Goal: Transaction & Acquisition: Purchase product/service

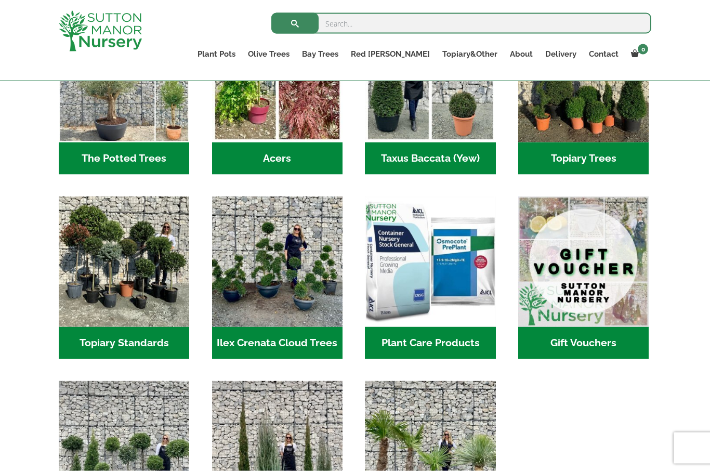
scroll to position [809, 0]
click at [271, 327] on h2 "Ilex Crenata Cloud Trees (167)" at bounding box center [277, 343] width 131 height 32
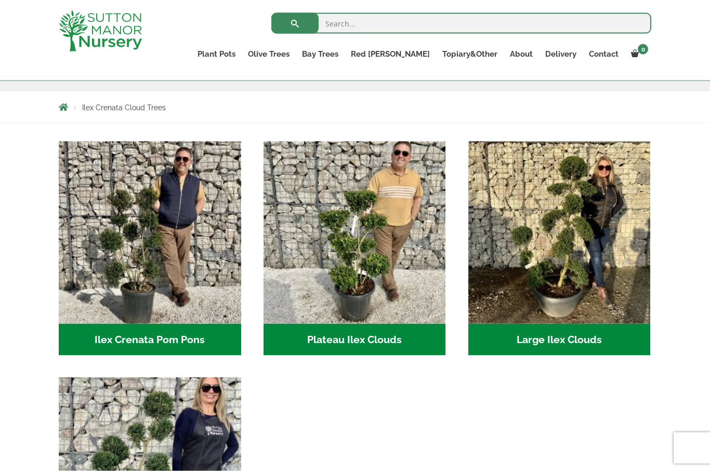
scroll to position [167, 0]
click at [194, 334] on h2 "Ilex Crenata Pom Pons (56)" at bounding box center [150, 339] width 183 height 32
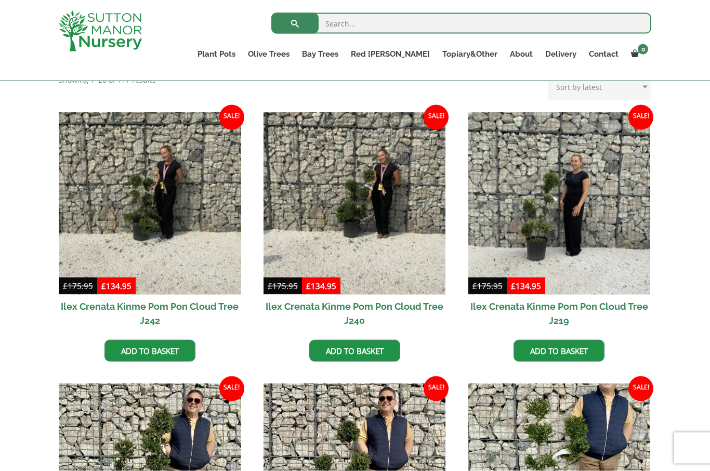
scroll to position [235, 0]
click at [551, 293] on img at bounding box center [560, 203] width 183 height 183
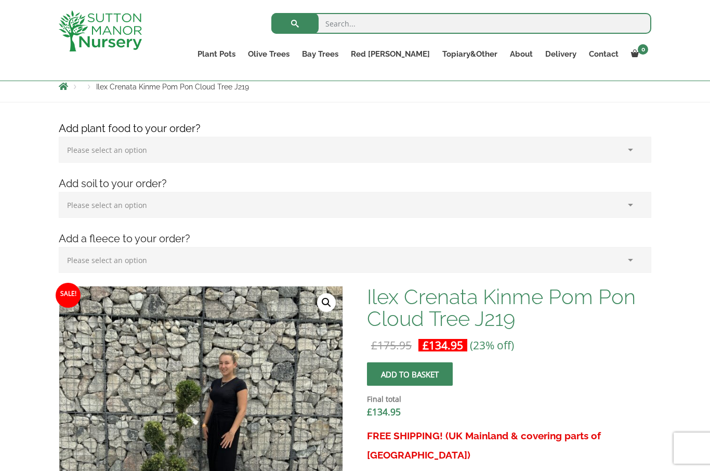
scroll to position [121, 0]
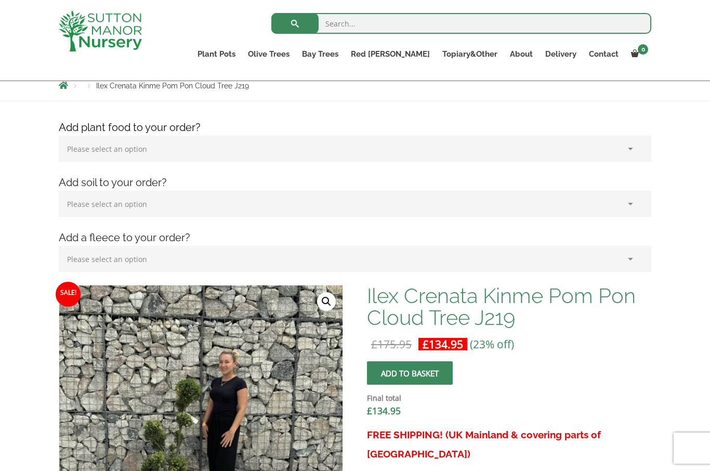
click at [437, 371] on button "Add to basket" at bounding box center [410, 372] width 86 height 23
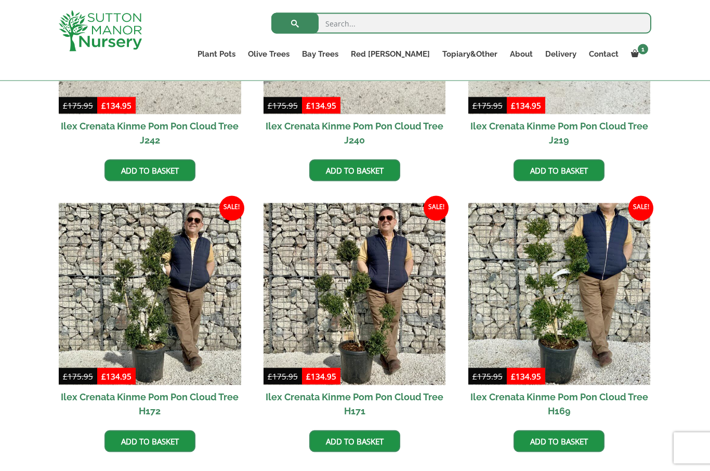
scroll to position [415, 0]
click at [408, 384] on img at bounding box center [355, 294] width 183 height 183
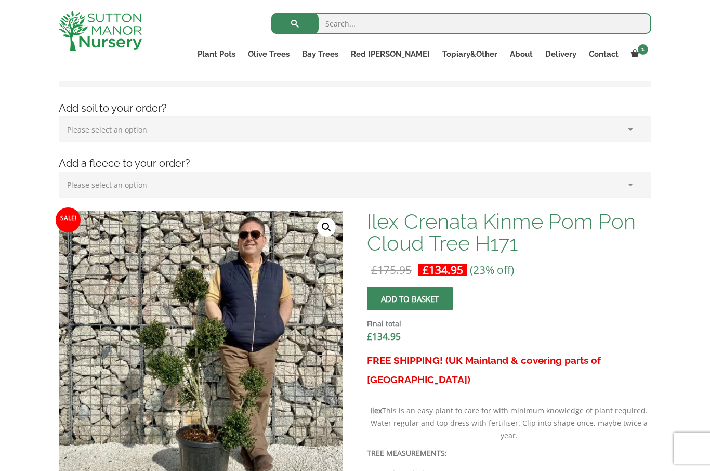
scroll to position [197, 0]
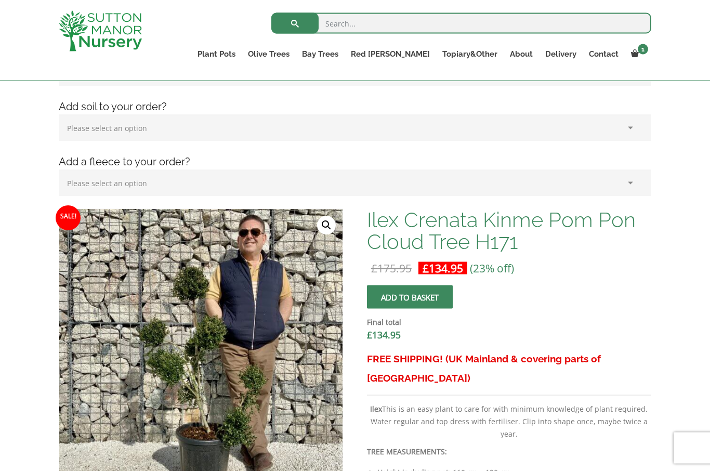
click at [426, 304] on button "Add to basket" at bounding box center [410, 296] width 86 height 23
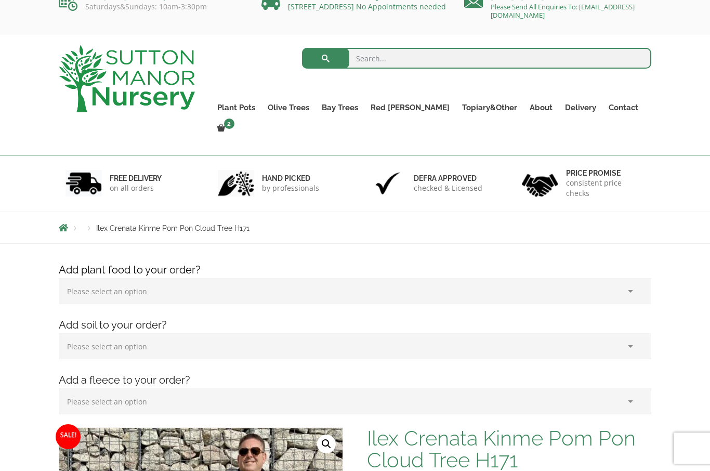
scroll to position [0, 0]
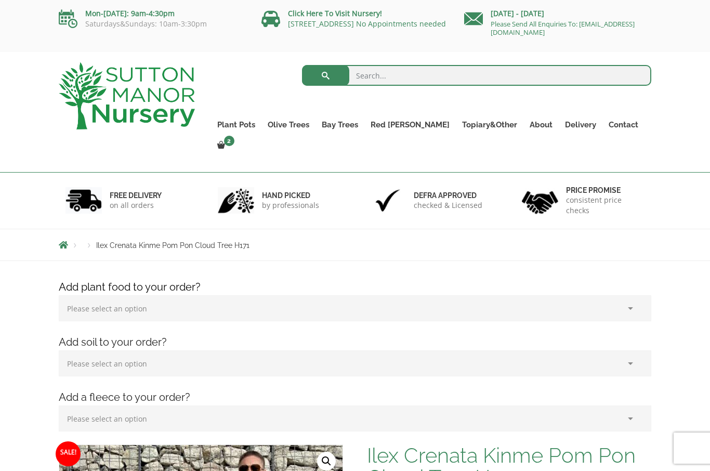
click at [0, 0] on link "View cart" at bounding box center [0, 0] width 0 height 0
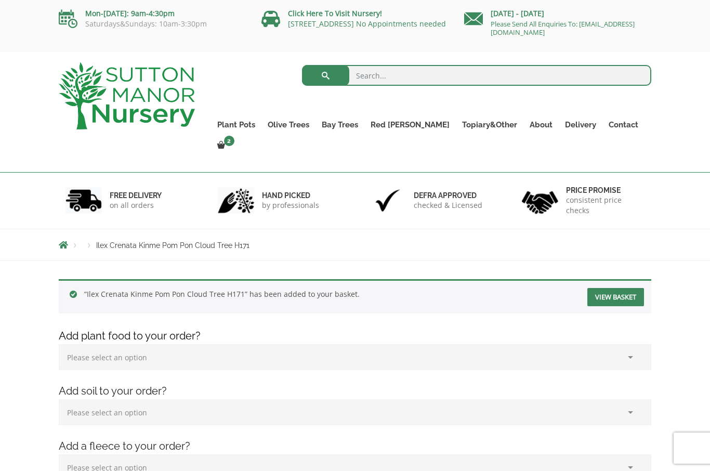
click at [625, 288] on link "View basket" at bounding box center [616, 297] width 57 height 18
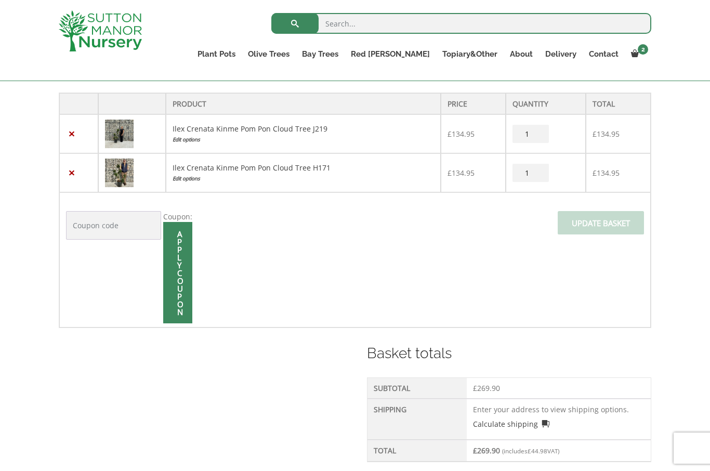
scroll to position [253, 0]
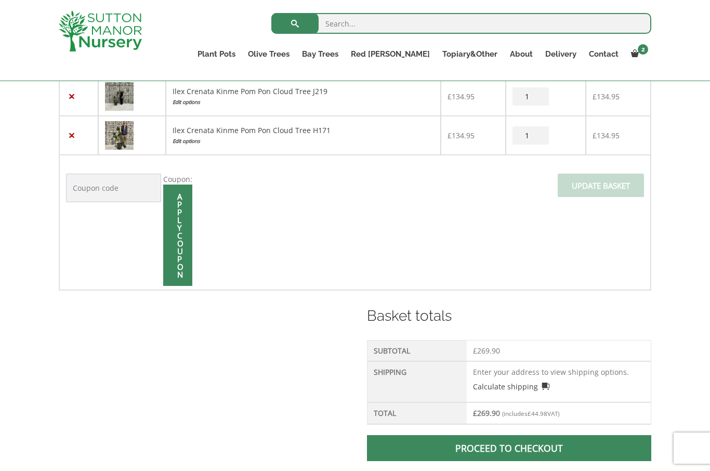
click at [509, 448] on span at bounding box center [509, 448] width 0 height 0
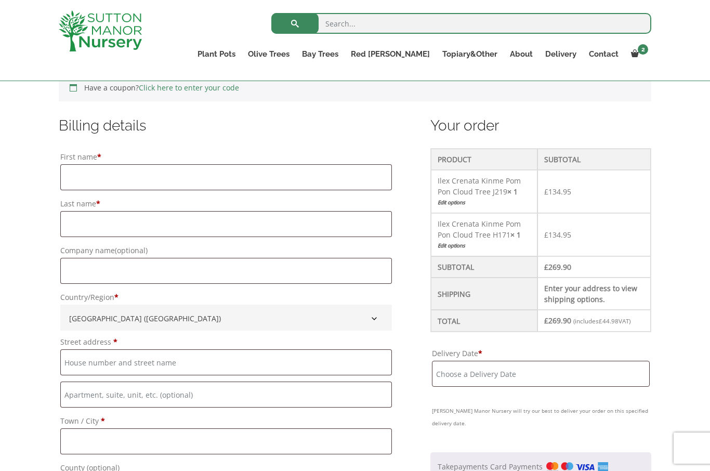
scroll to position [235, 0]
click at [86, 362] on input "Street address *" at bounding box center [226, 363] width 332 height 26
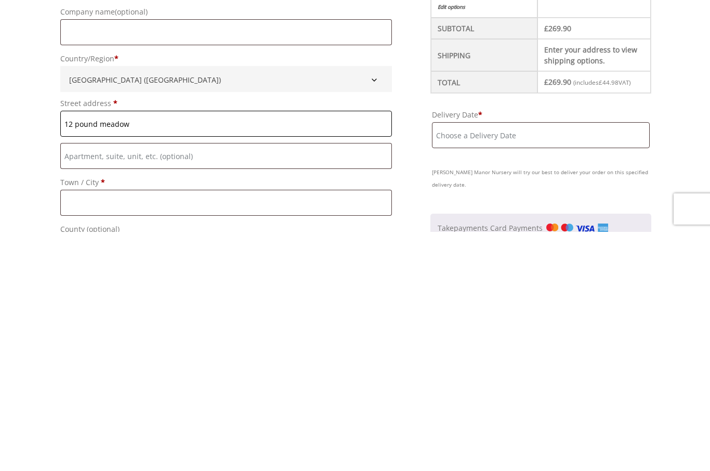
type input "12 pound meadow"
click at [77, 429] on input "Town / City *" at bounding box center [226, 442] width 332 height 26
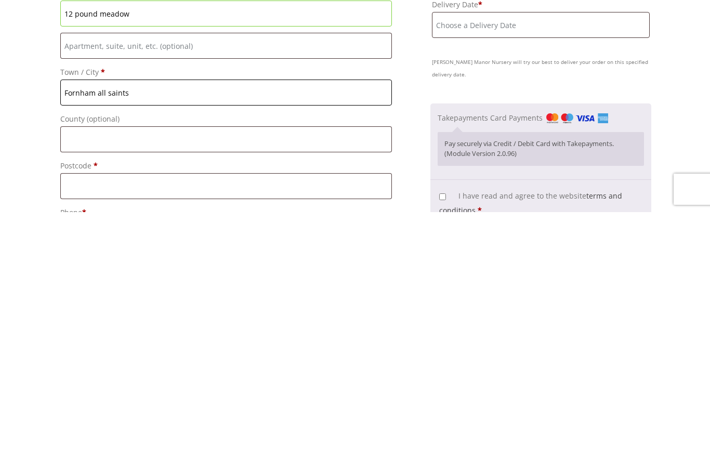
scroll to position [346, 0]
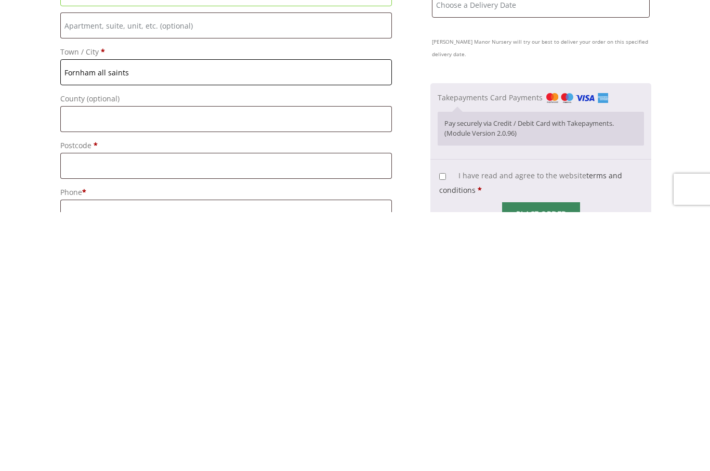
type input "Fornham all saints"
click at [86, 412] on input "Postcode *" at bounding box center [226, 425] width 332 height 26
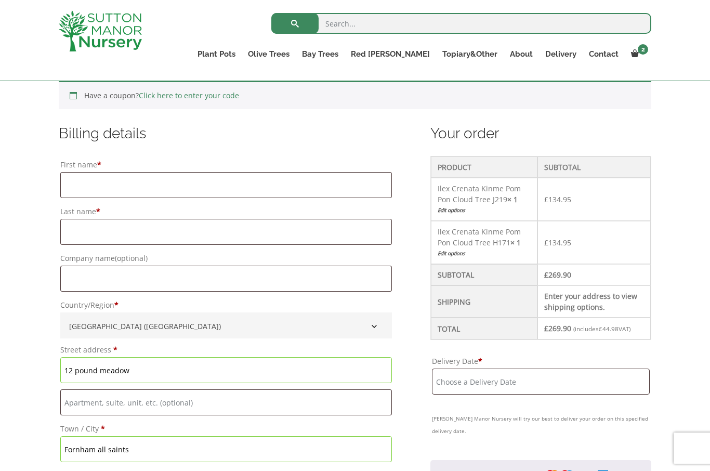
scroll to position [210, 0]
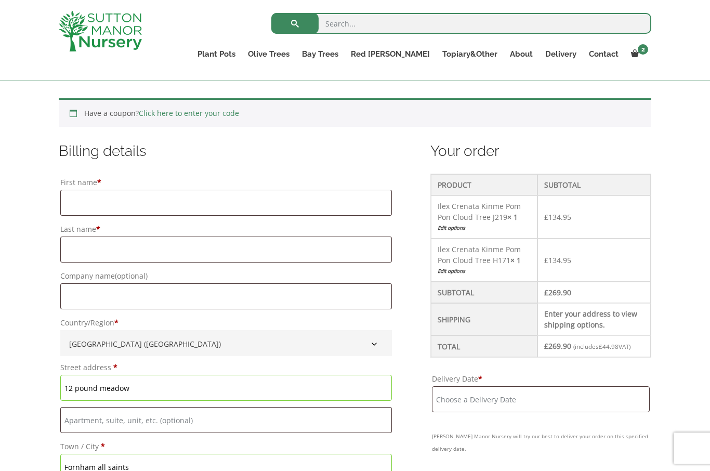
type input "IP28 6JL"
click at [85, 198] on input "First name *" at bounding box center [226, 203] width 332 height 26
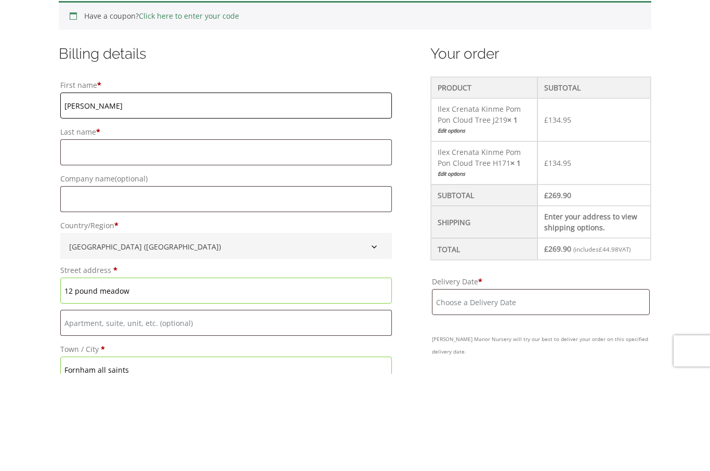
type input "Jacqueline"
click at [99, 237] on input "Last name *" at bounding box center [226, 250] width 332 height 26
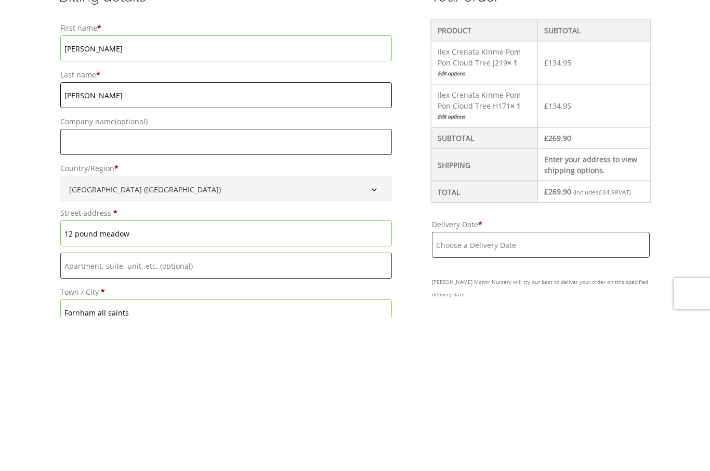
type input "Davis"
click at [81, 283] on input "Company name (optional)" at bounding box center [226, 296] width 332 height 26
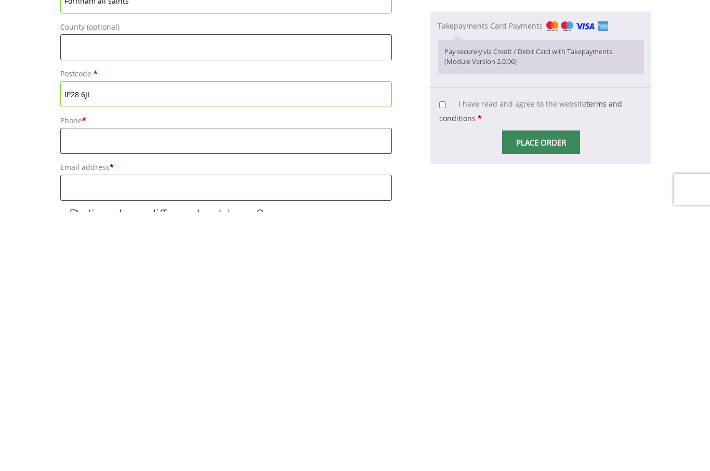
scroll to position [423, 0]
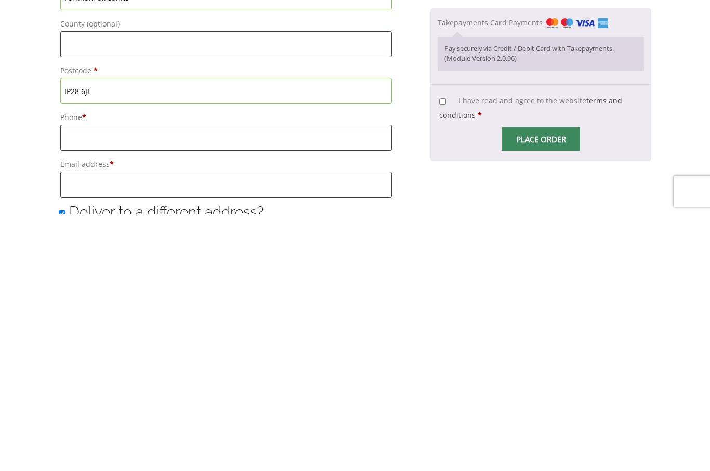
type input "Upsy Daisy Gardeners"
click at [90, 382] on input "Phone *" at bounding box center [226, 395] width 332 height 26
type input "0"
type input "07508202912"
click at [102, 428] on input "Email address *" at bounding box center [226, 441] width 332 height 26
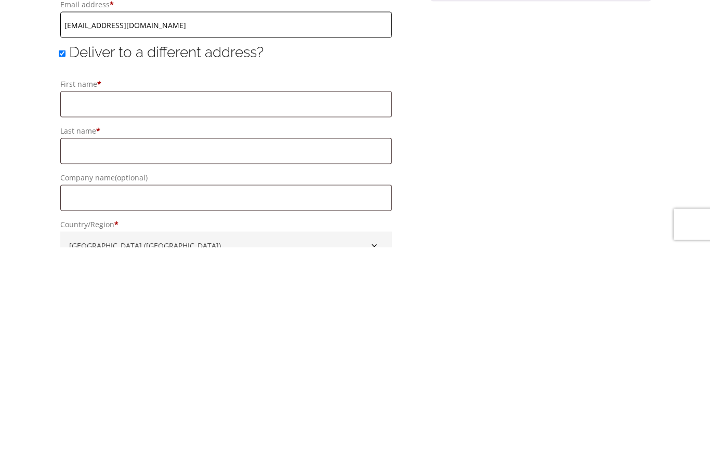
type input "jj@upsydaisygardeners.com"
click at [59, 274] on input "Deliver to a different address?" at bounding box center [62, 277] width 7 height 7
checkbox input "false"
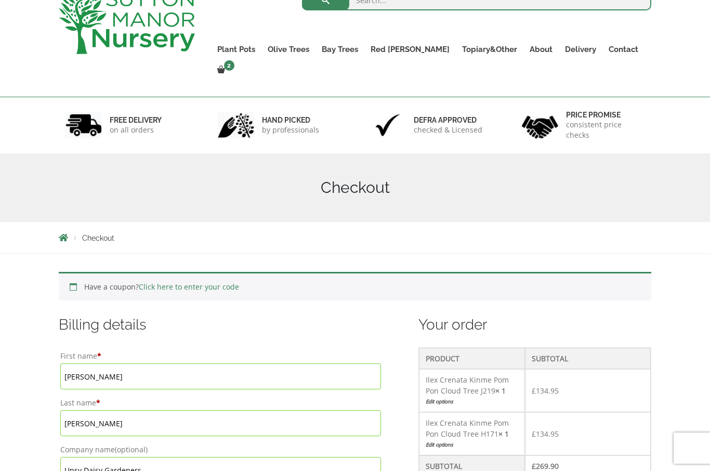
scroll to position [0, 0]
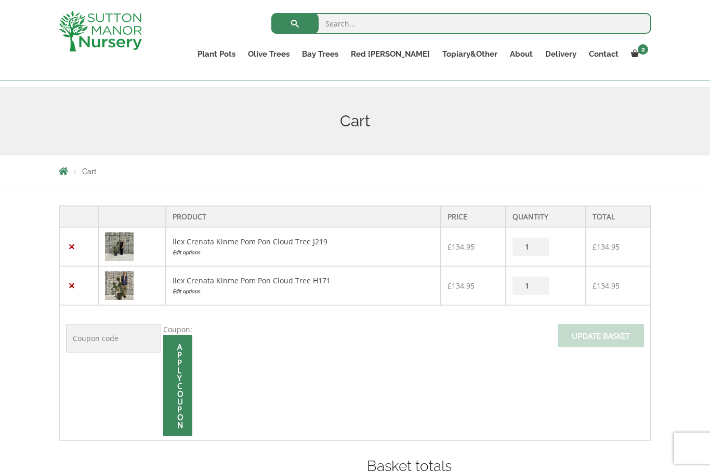
scroll to position [103, 0]
click at [70, 282] on link "×" at bounding box center [71, 285] width 11 height 11
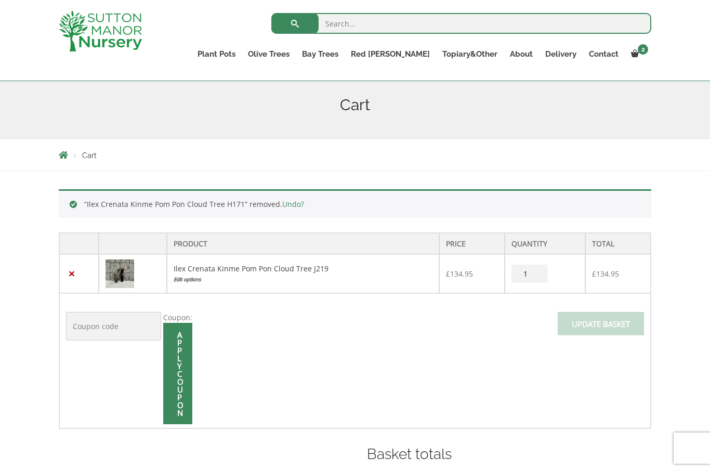
scroll to position [135, 0]
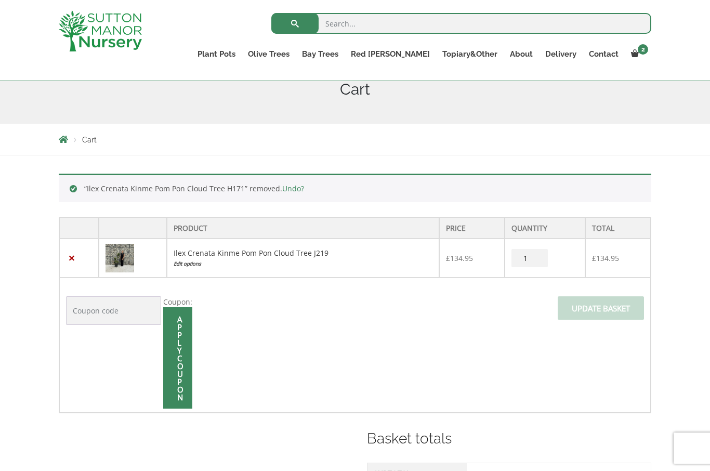
click at [72, 264] on link "×" at bounding box center [71, 258] width 11 height 11
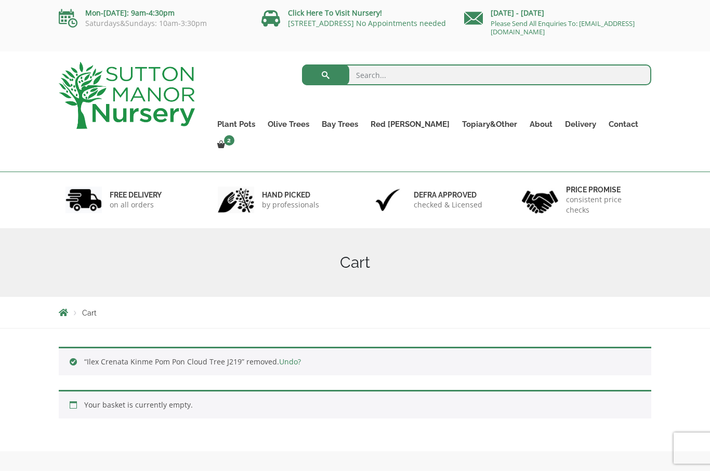
scroll to position [0, 0]
click at [370, 80] on input "search" at bounding box center [477, 75] width 350 height 21
type input "Olive tree"
click at [326, 75] on button "submit" at bounding box center [325, 75] width 47 height 21
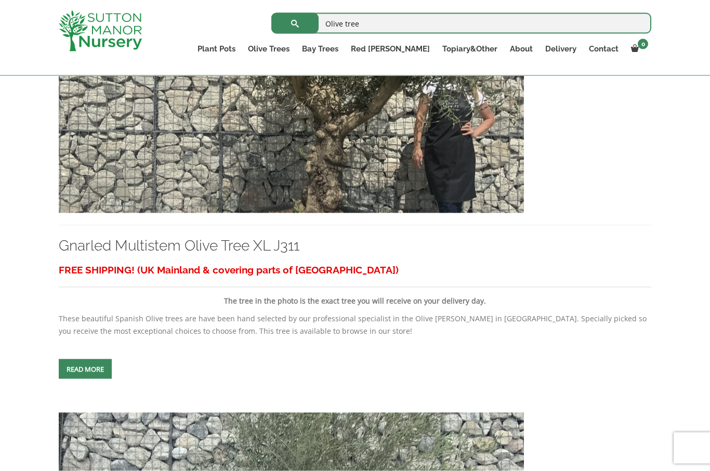
scroll to position [1932, 0]
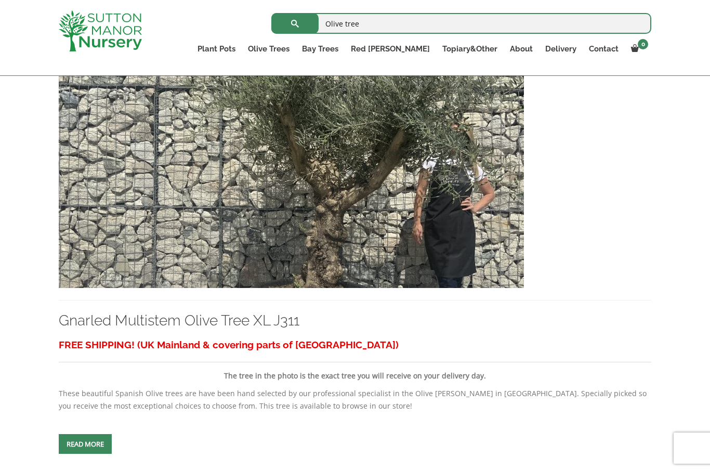
click at [0, 0] on link "Gnarled Patio Pot Olive Trees" at bounding box center [0, 0] width 0 height 0
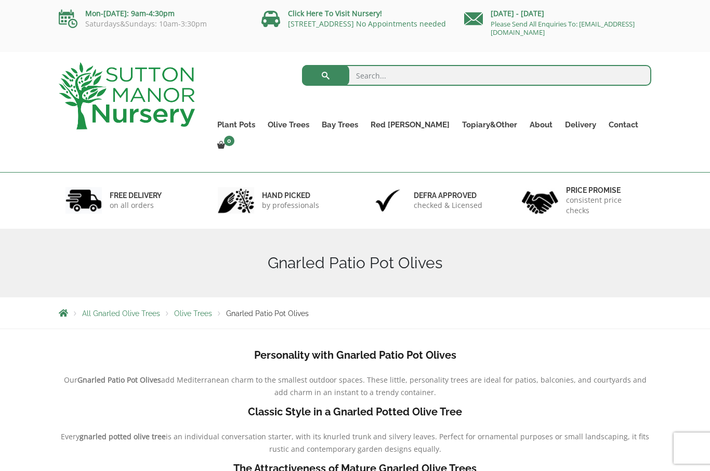
click at [0, 0] on link "Gnarled Patio Pot Olive Trees" at bounding box center [0, 0] width 0 height 0
click at [0, 0] on link "Gnarled Plateau Olive Tree XL" at bounding box center [0, 0] width 0 height 0
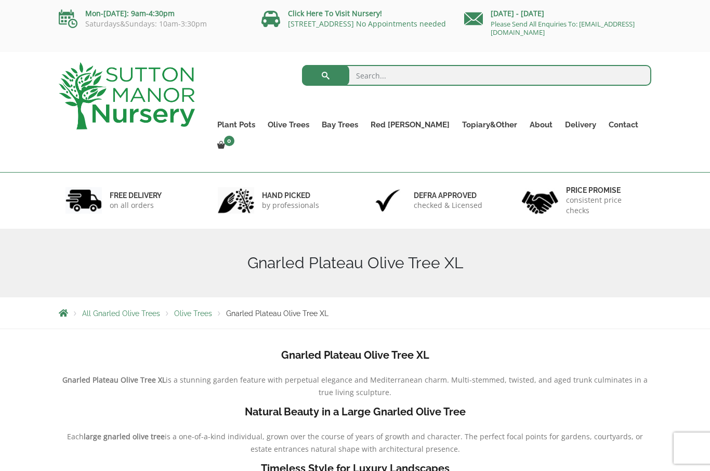
click at [367, 78] on input "search" at bounding box center [477, 75] width 350 height 21
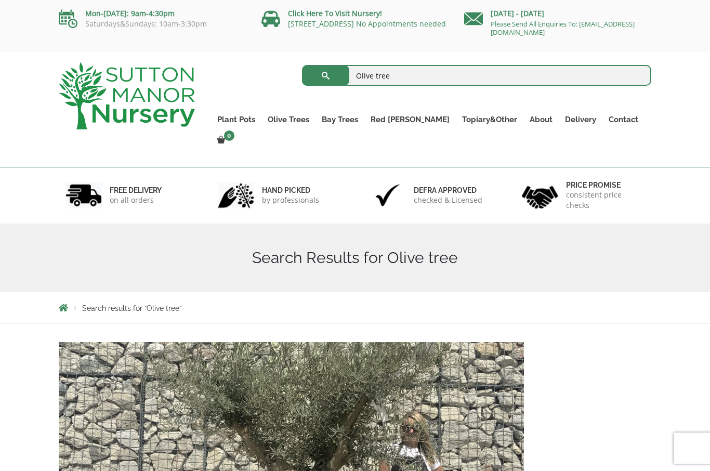
click at [410, 76] on input "Olive tree" at bounding box center [477, 75] width 350 height 21
type input "O"
type input "Ilex spiral"
click at [326, 75] on button "submit" at bounding box center [325, 75] width 47 height 21
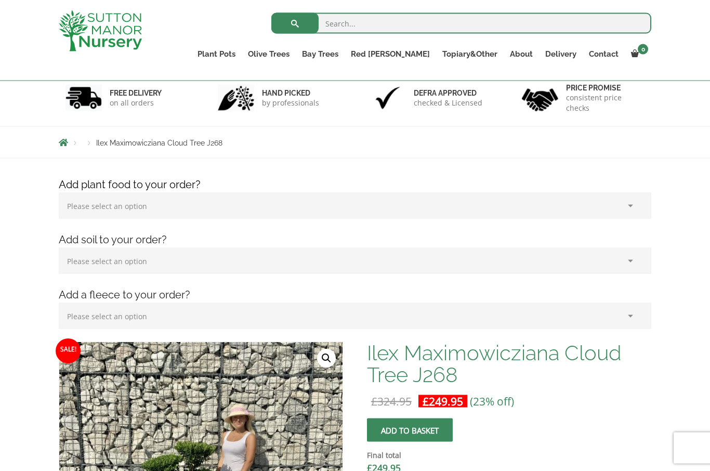
scroll to position [62, 0]
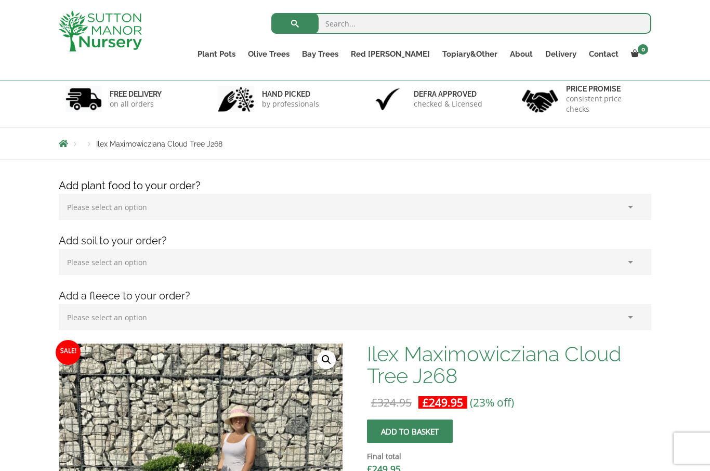
click at [0, 0] on link "Ilex Crenata" at bounding box center [0, 0] width 0 height 0
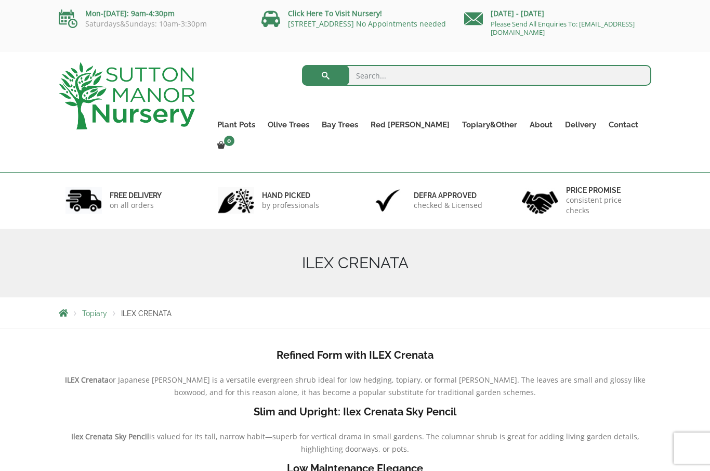
click at [0, 0] on link "Taxus Baccata (Yew)" at bounding box center [0, 0] width 0 height 0
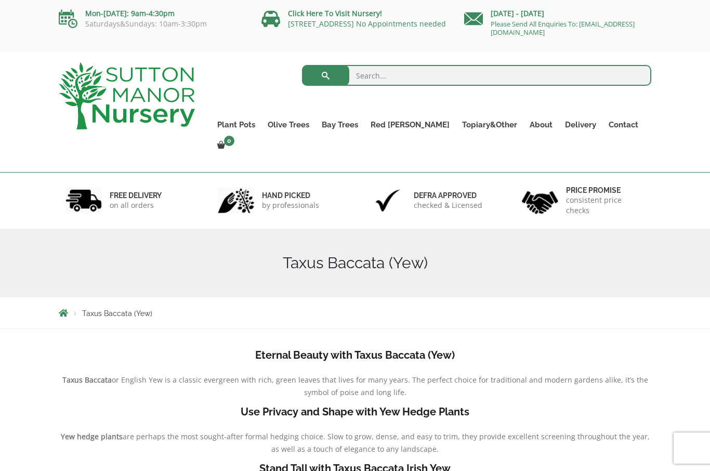
click at [573, 254] on h1 "Taxus Baccata (Yew)" at bounding box center [355, 263] width 593 height 19
